Goal: Navigation & Orientation: Find specific page/section

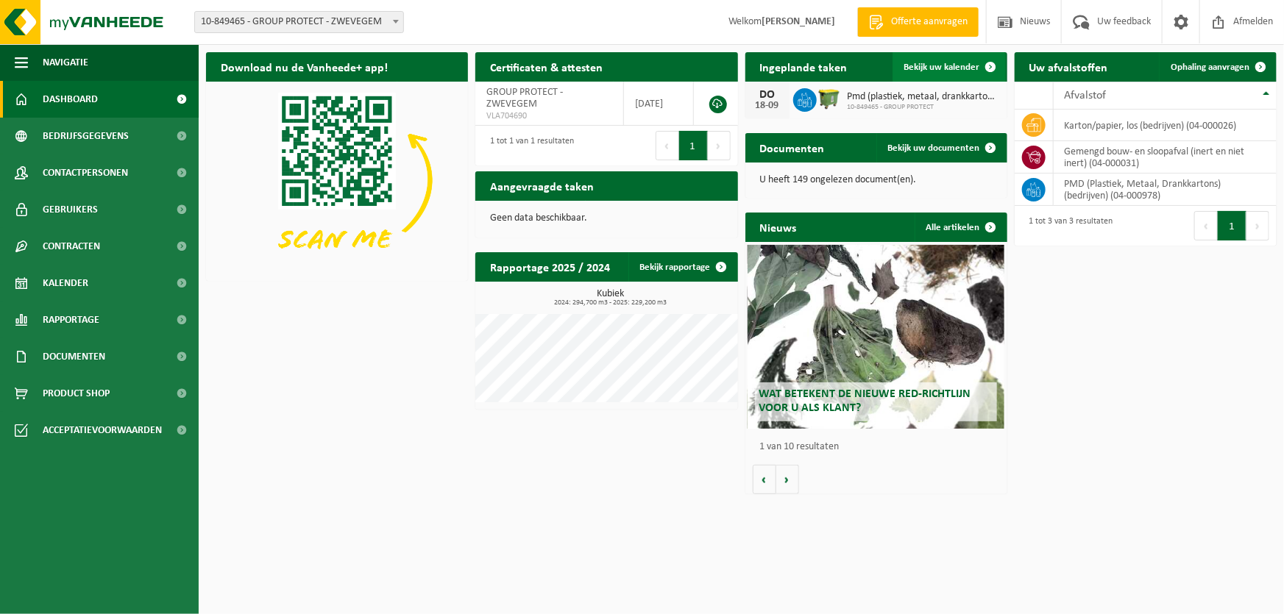
click at [951, 65] on span "Bekijk uw kalender" at bounding box center [942, 68] width 76 height 10
